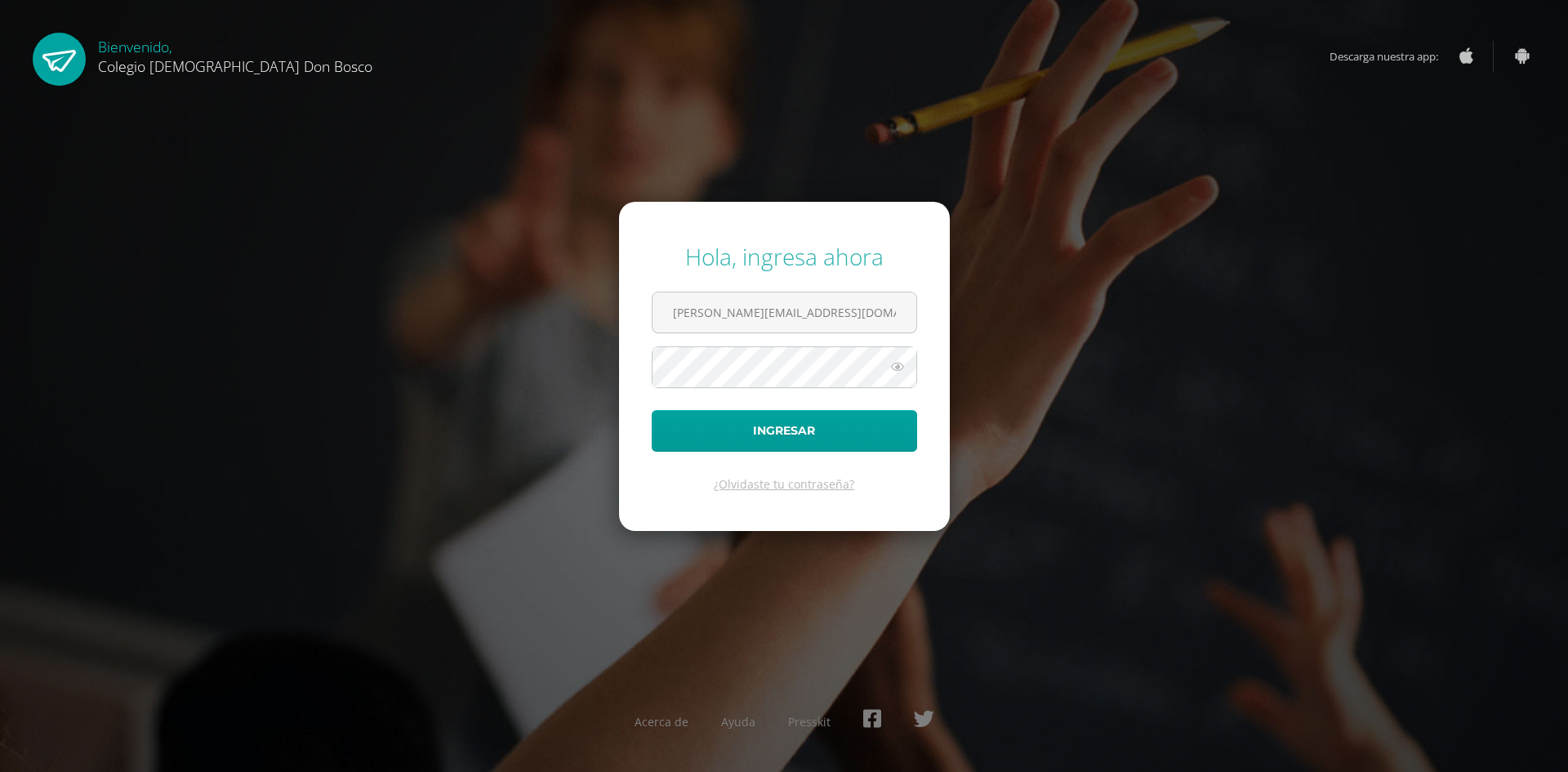
type input "[PERSON_NAME][EMAIL_ADDRESS][DOMAIN_NAME]"
click at [652, 410] on button "Ingresar" at bounding box center [784, 431] width 266 height 41
click at [892, 363] on icon at bounding box center [898, 366] width 22 height 20
click at [844, 368] on form "Hola, ingresa ahora d.roldan.1cdb@gmail.com Ingresar ¿Olvidaste tu contraseña?" at bounding box center [784, 366] width 331 height 329
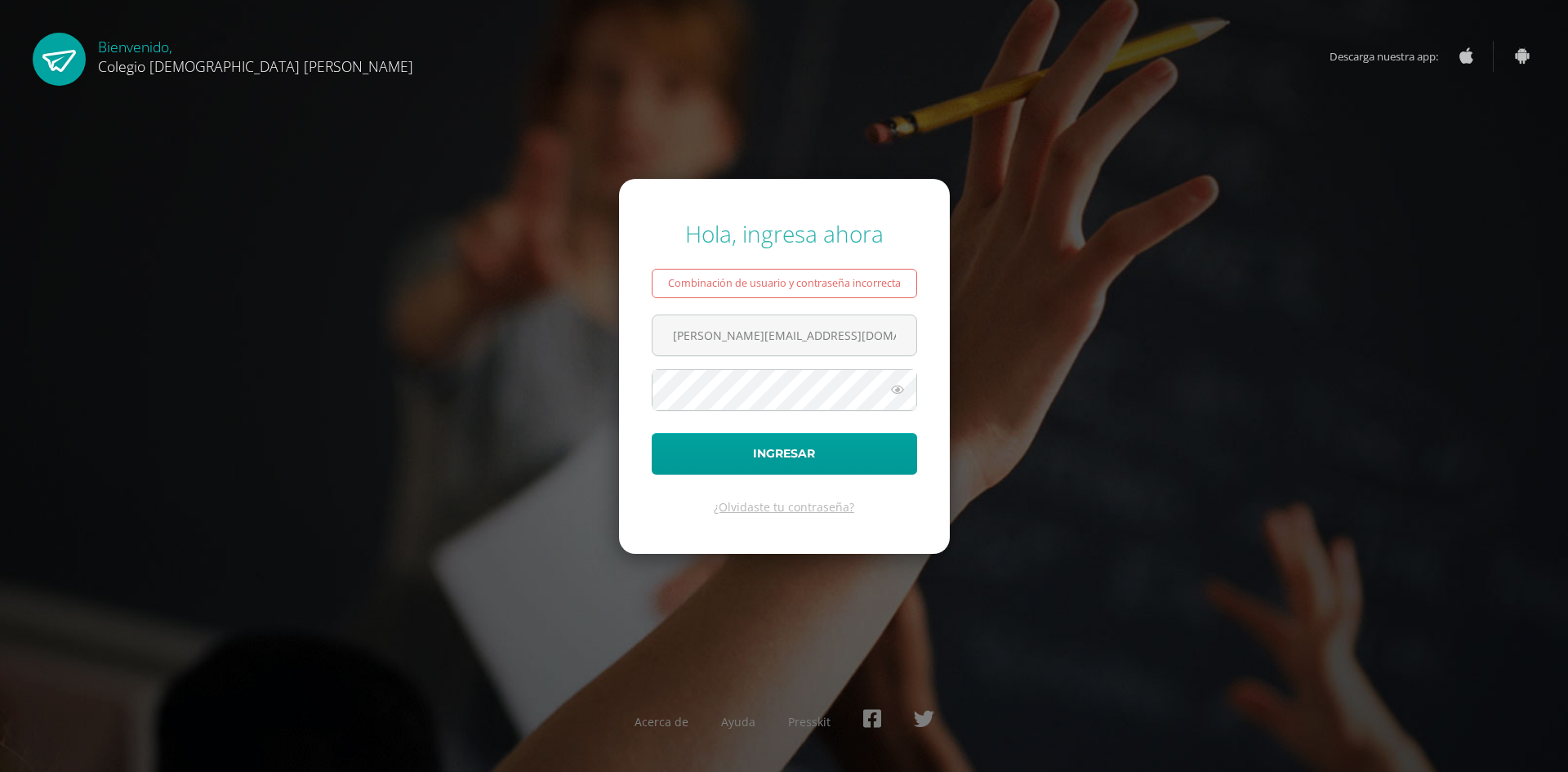
click at [895, 389] on icon at bounding box center [898, 389] width 22 height 20
click at [859, 464] on button "Ingresar" at bounding box center [784, 454] width 266 height 41
click at [652, 433] on button "Ingresar" at bounding box center [784, 454] width 266 height 41
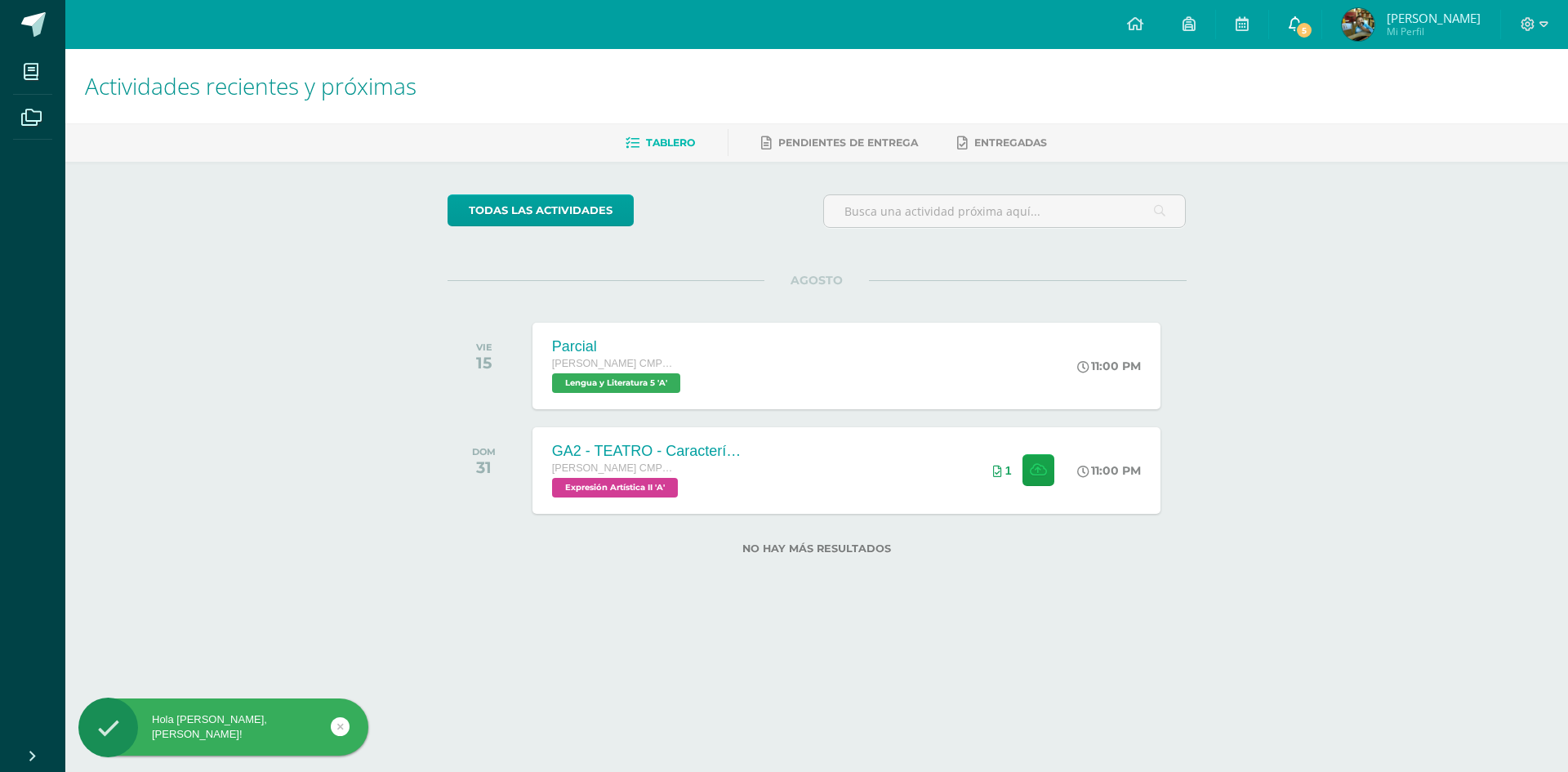
click at [1314, 34] on span "5" at bounding box center [1304, 30] width 18 height 18
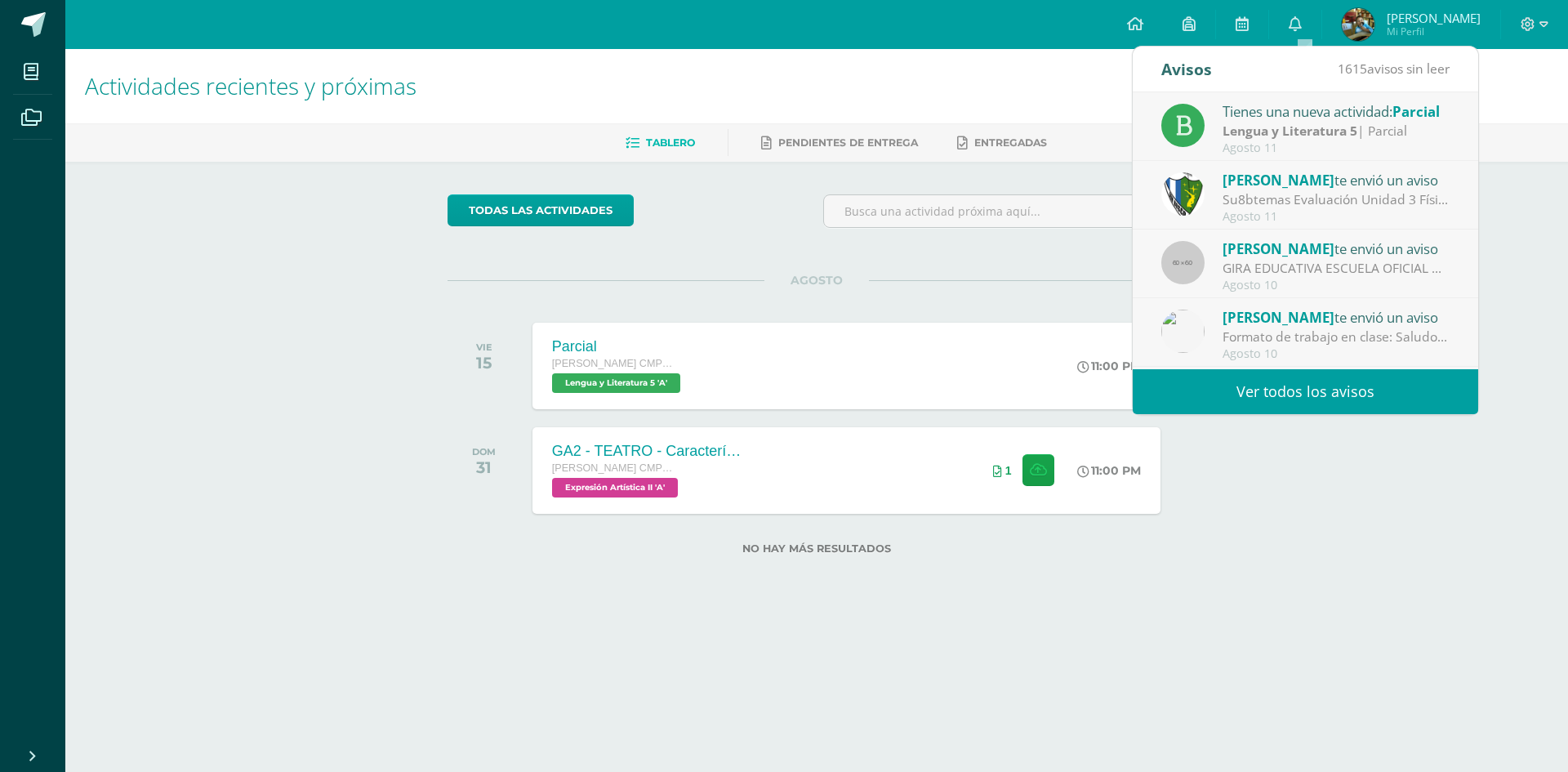
click at [1293, 396] on link "Ver todos los avisos" at bounding box center [1305, 392] width 346 height 45
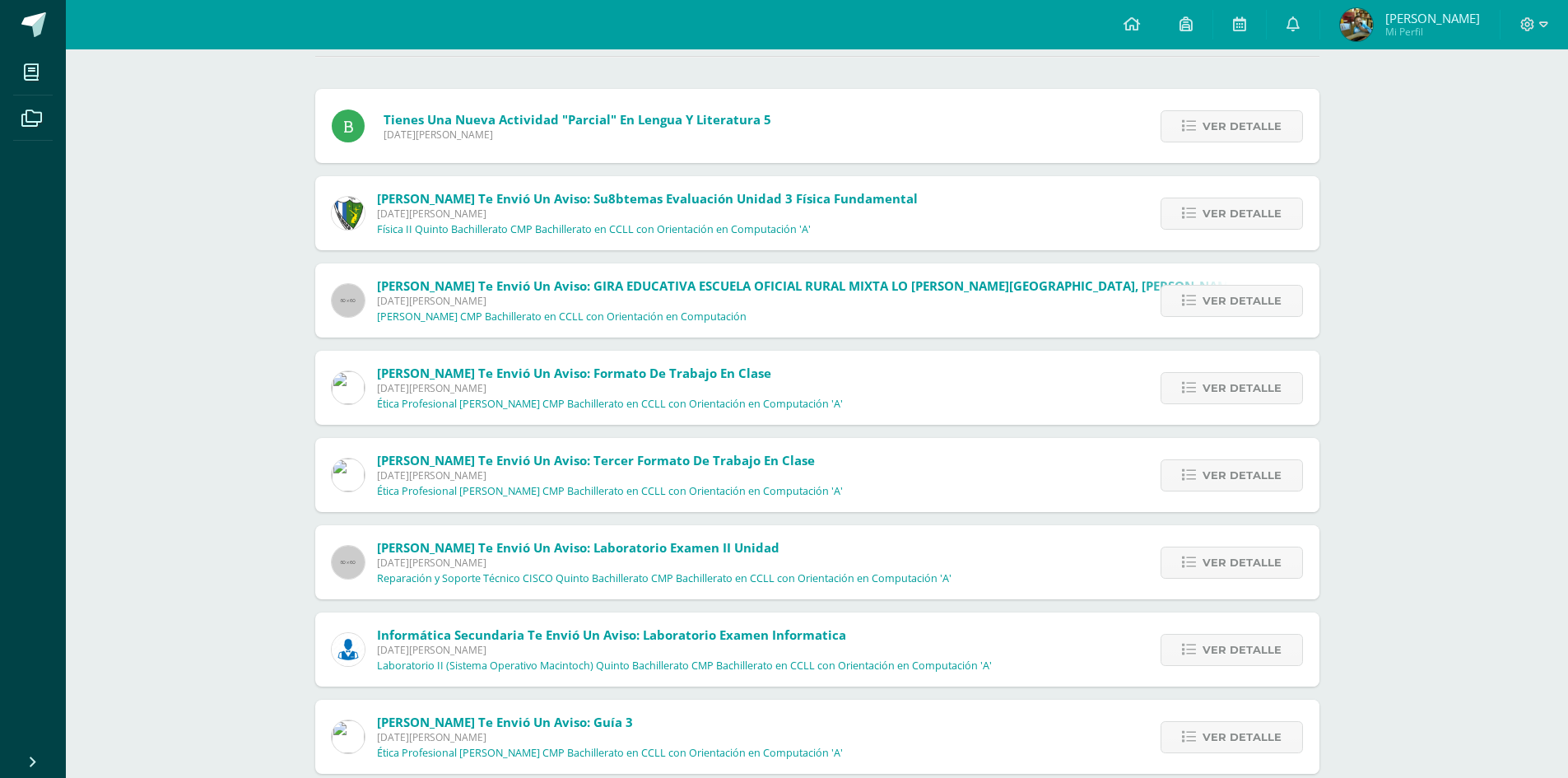
scroll to position [247, 0]
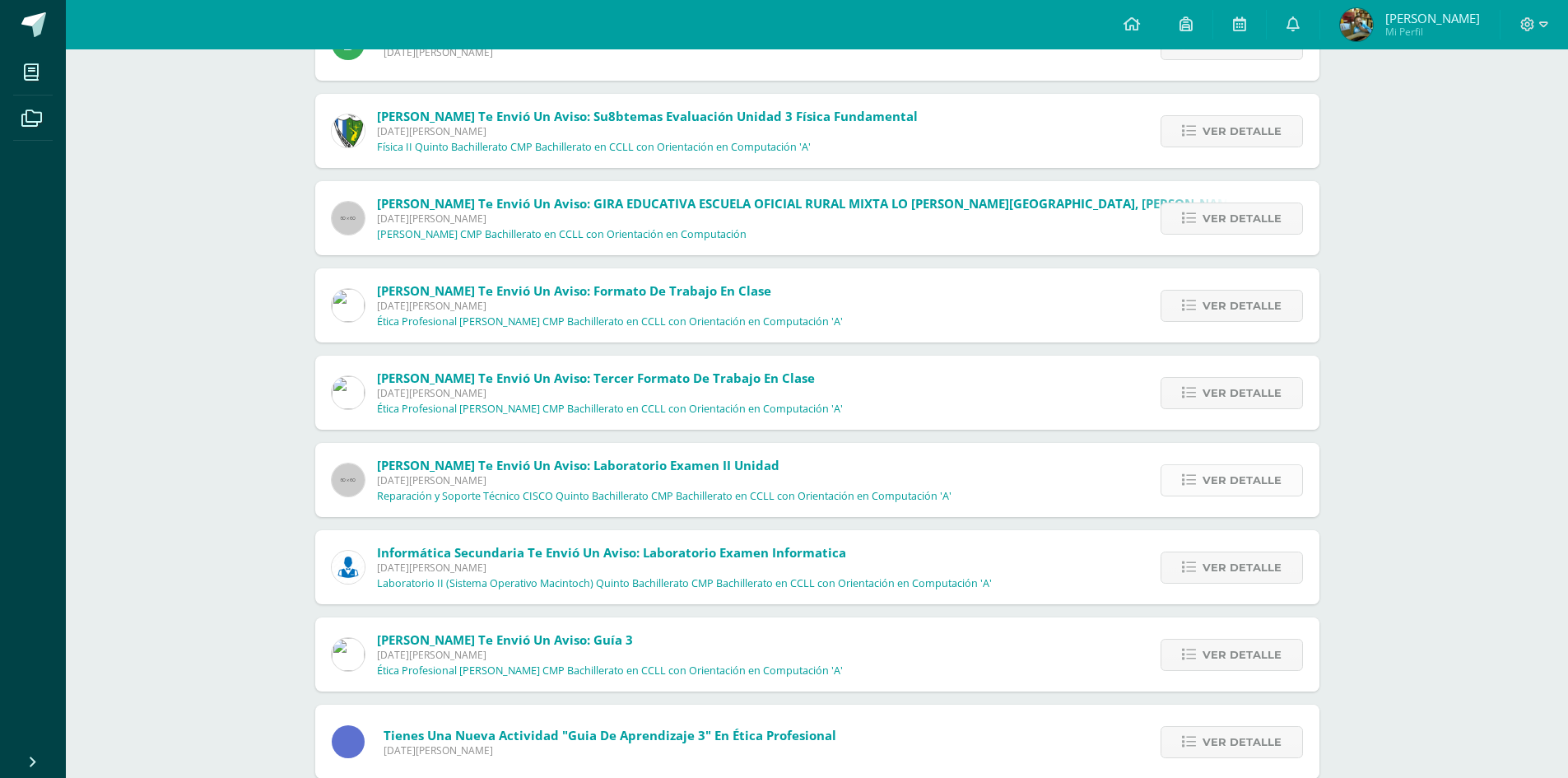
click at [1182, 477] on icon at bounding box center [1189, 480] width 14 height 14
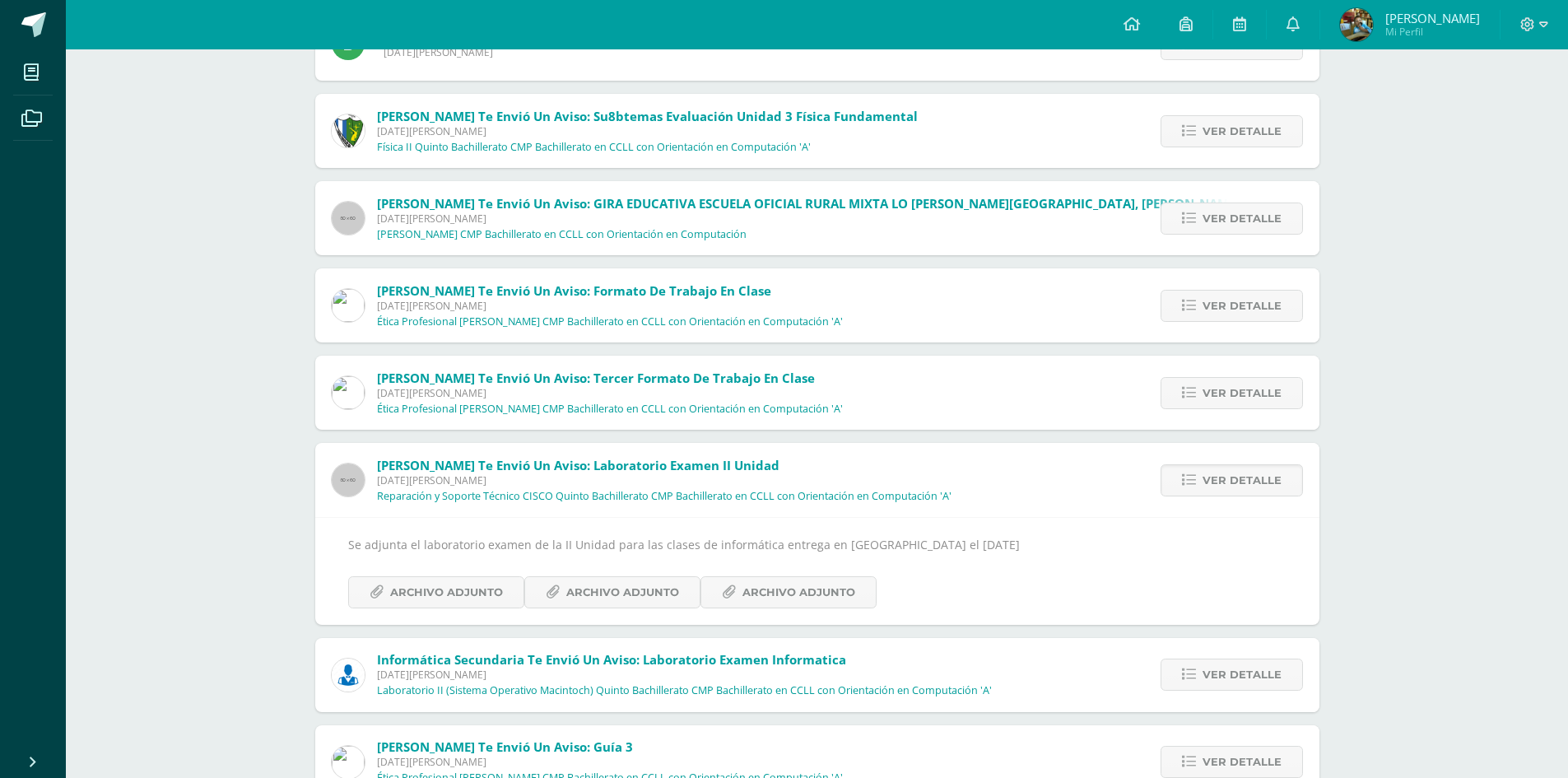
scroll to position [329, 0]
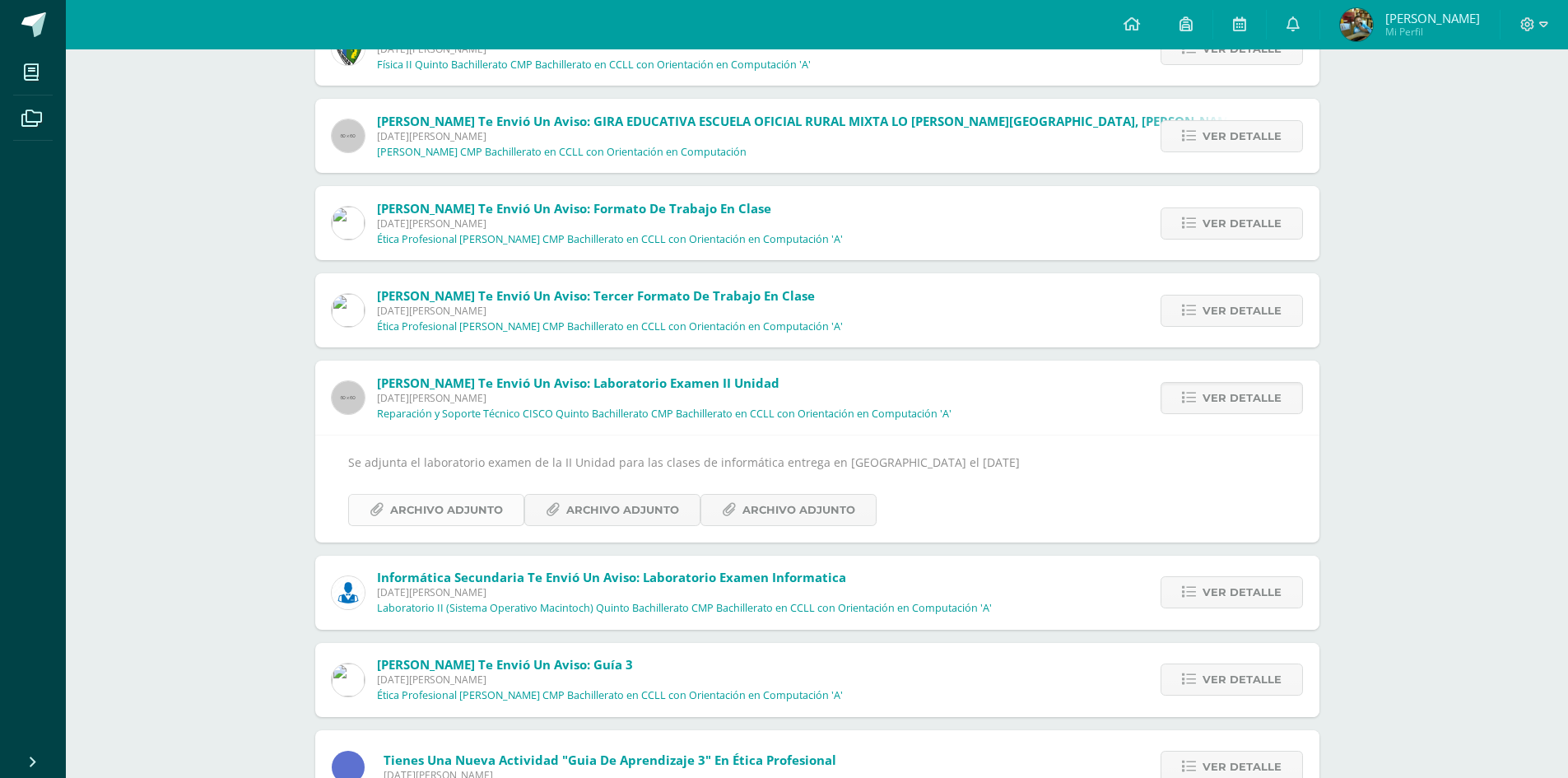
click at [450, 515] on span "Archivo Adjunto" at bounding box center [446, 510] width 113 height 30
click at [594, 508] on span "Archivo Adjunto" at bounding box center [622, 510] width 113 height 30
click at [787, 509] on span "Archivo Adjunto" at bounding box center [799, 510] width 113 height 30
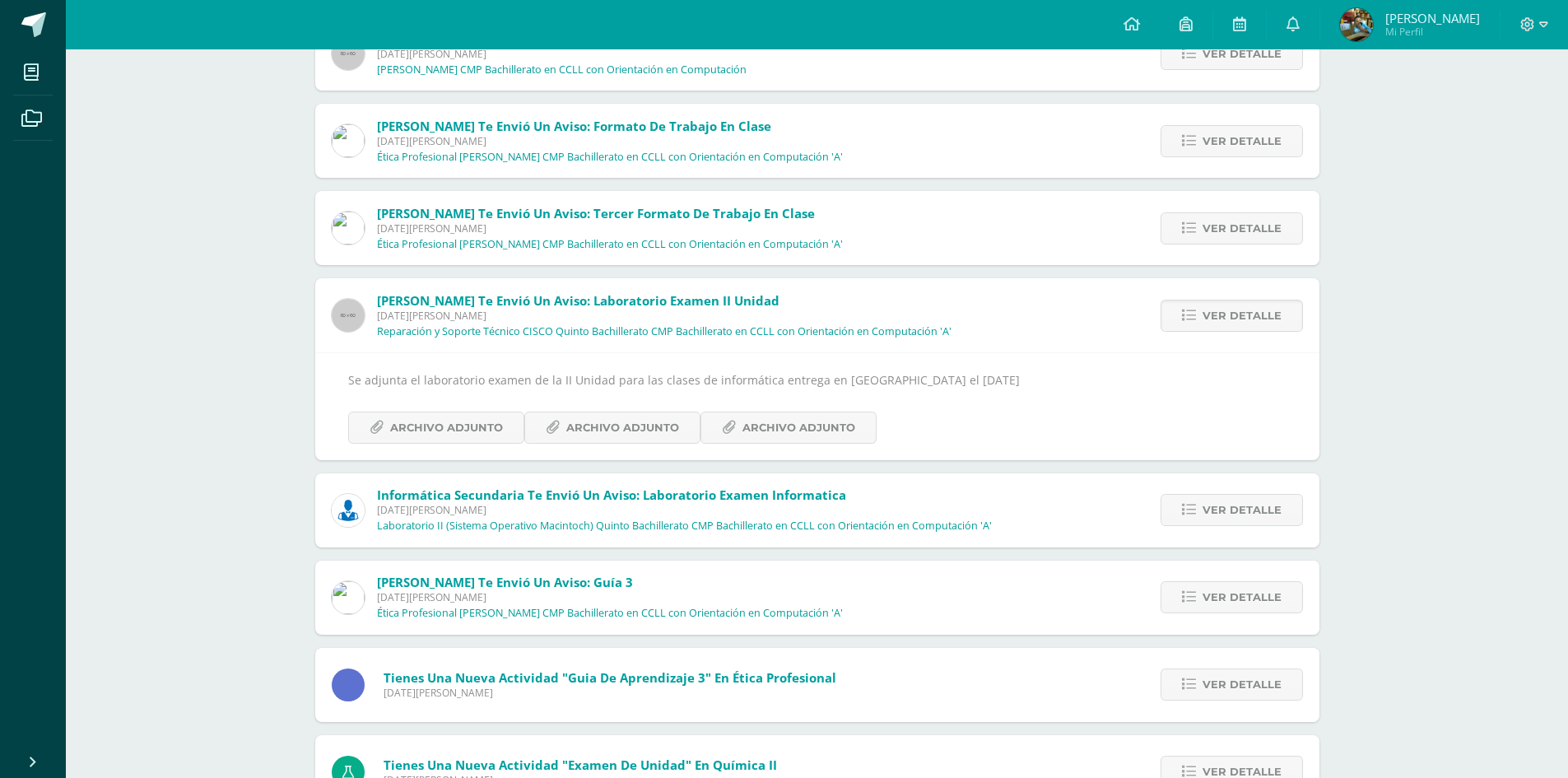
click at [1547, 12] on div at bounding box center [1534, 25] width 67 height 49
click at [1546, 29] on icon at bounding box center [1544, 25] width 9 height 15
click at [1479, 114] on span "Cerrar sesión" at bounding box center [1492, 112] width 74 height 16
